Goal: Find specific page/section: Find specific page/section

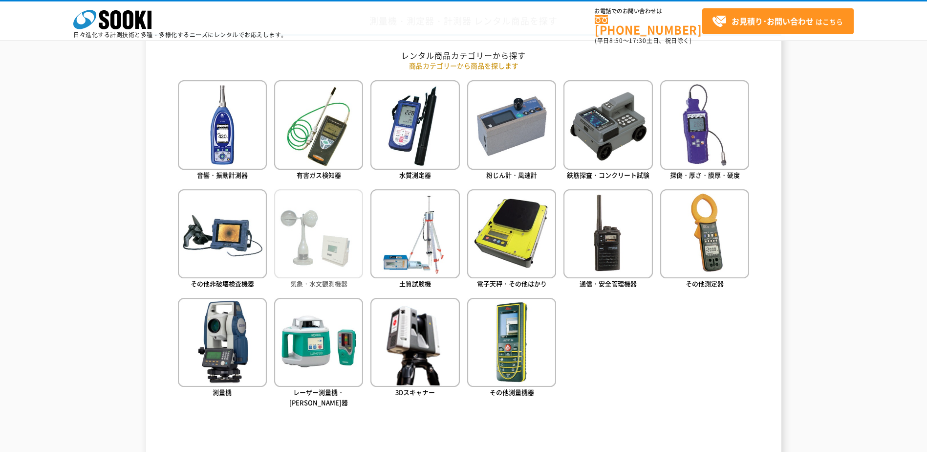
scroll to position [440, 0]
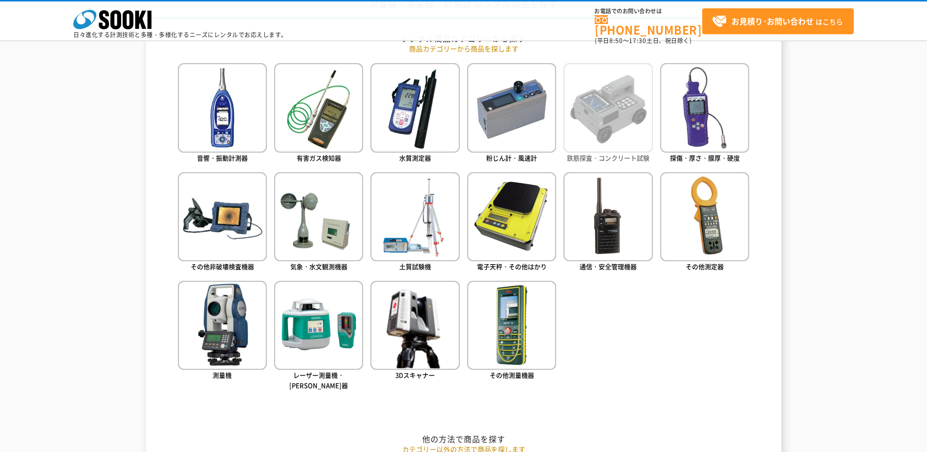
click at [570, 130] on img at bounding box center [607, 107] width 89 height 89
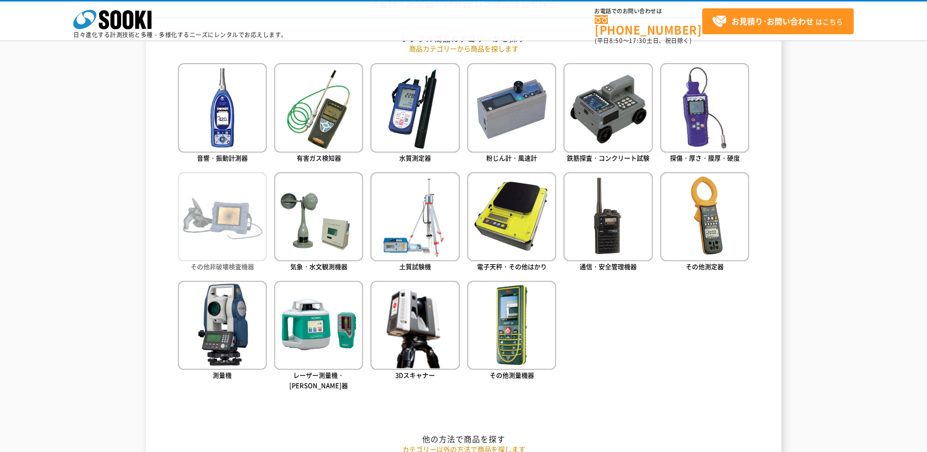
click at [261, 243] on img at bounding box center [222, 216] width 89 height 89
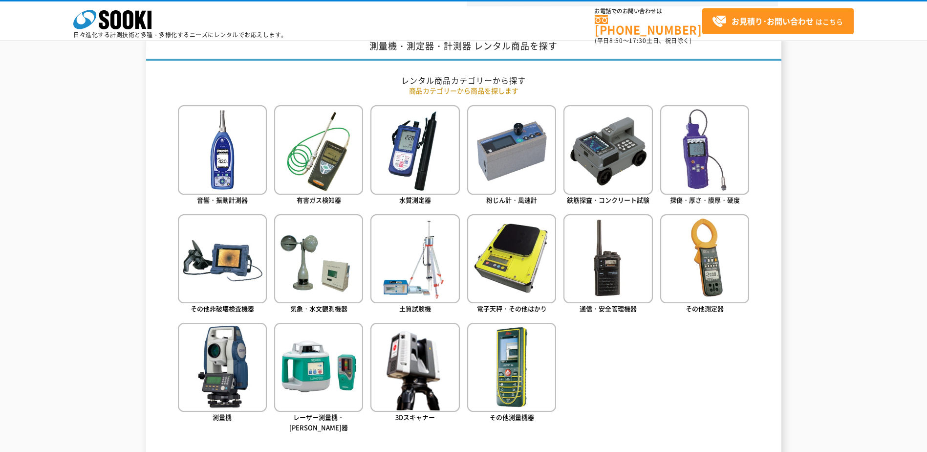
scroll to position [244, 0]
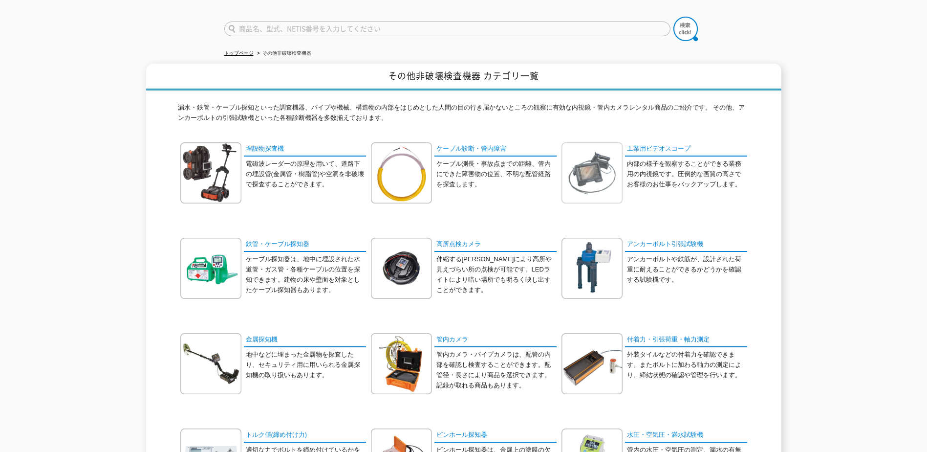
scroll to position [49, 0]
